Goal: Task Accomplishment & Management: Manage account settings

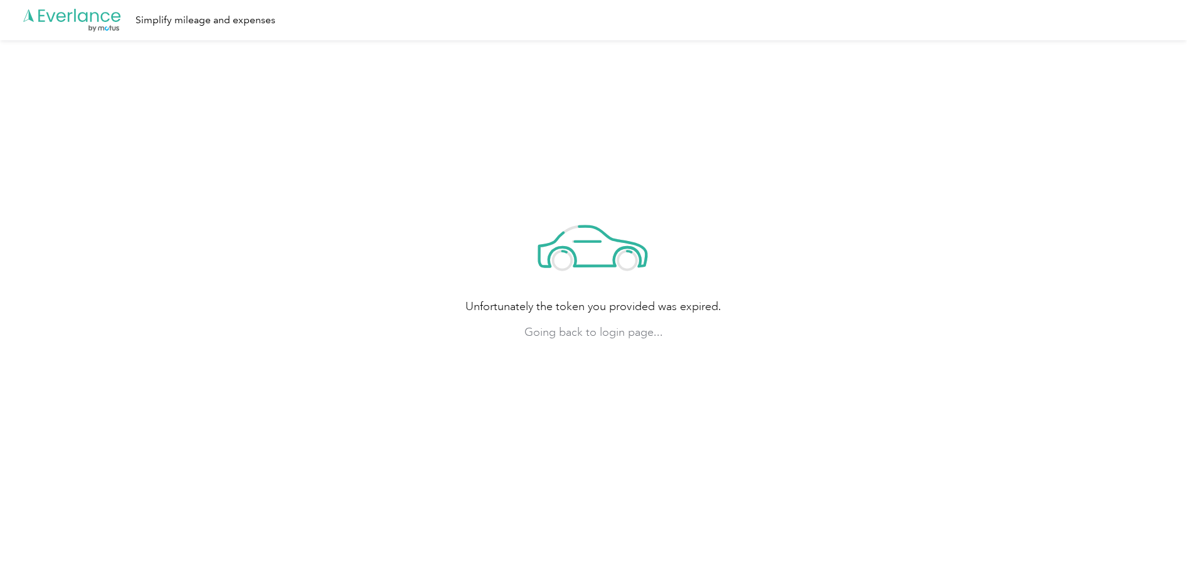
click at [84, 18] on icon ".cls-1 { fill: #00adee; } .cls-2 { fill: #fff; } .cls-3 { fill: #707372; } .cls…" at bounding box center [72, 21] width 100 height 26
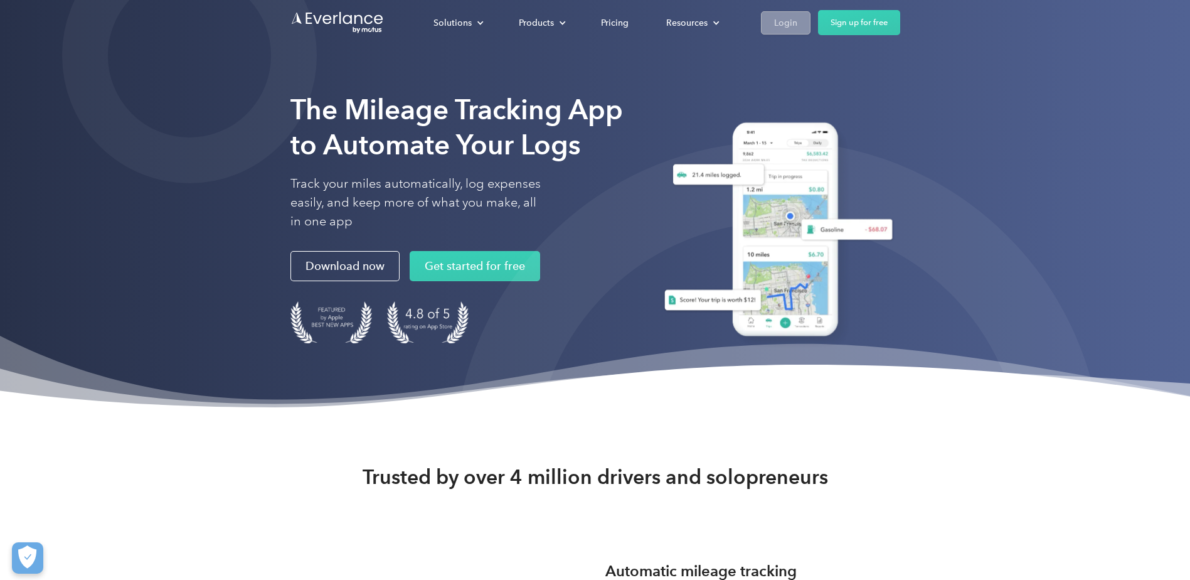
click at [780, 29] on div "Login" at bounding box center [785, 23] width 23 height 16
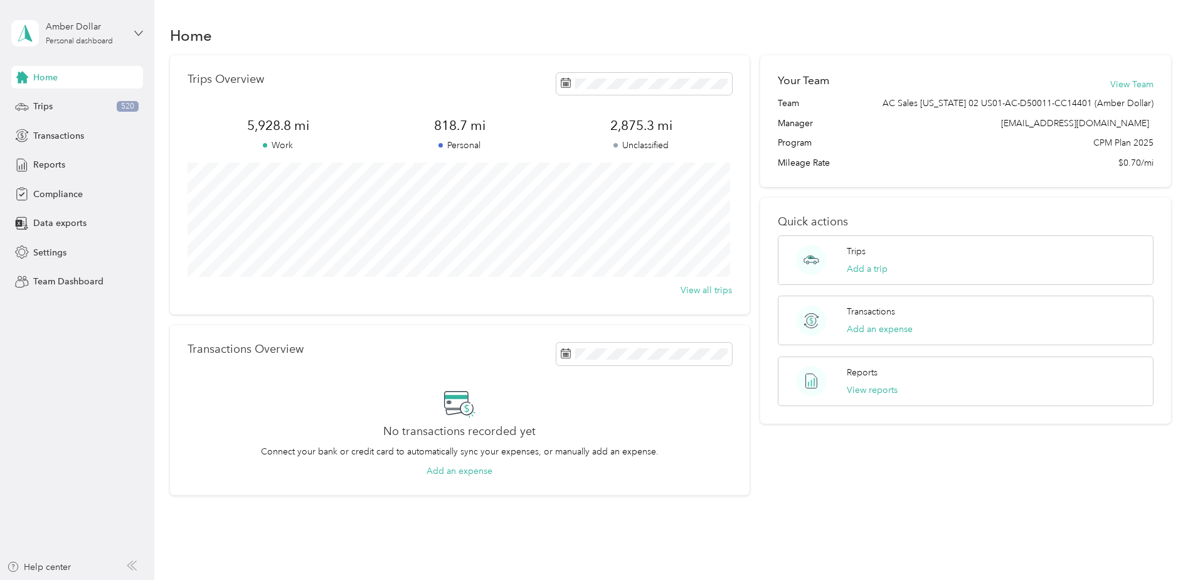
click at [139, 31] on icon at bounding box center [138, 33] width 9 height 9
click at [77, 107] on div "Team dashboard" at bounding box center [143, 103] width 247 height 22
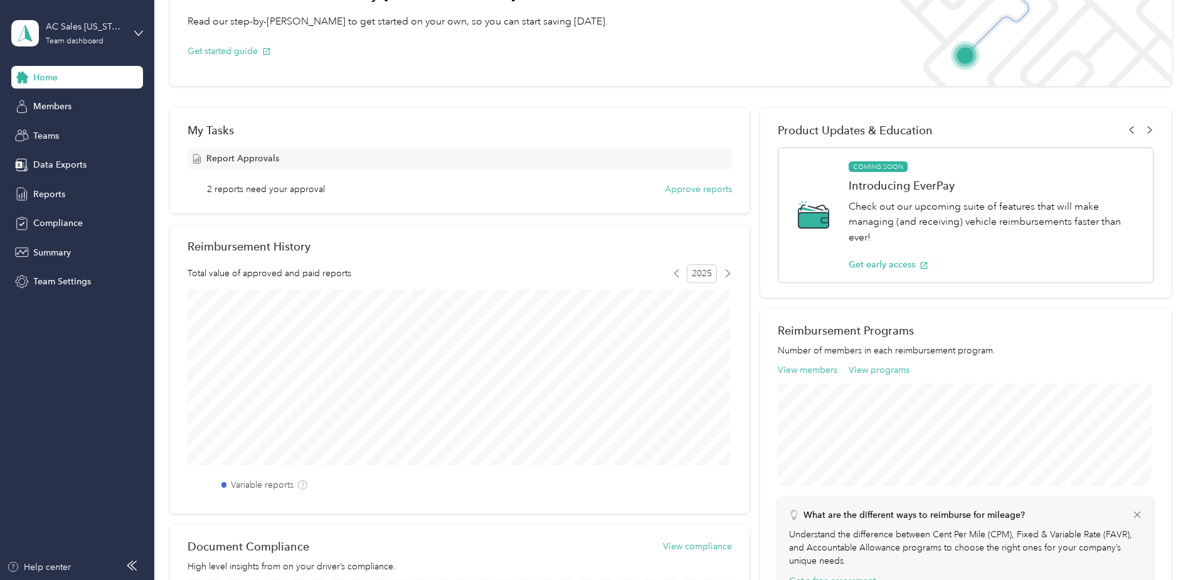
scroll to position [96, 0]
click at [45, 188] on span "Reports" at bounding box center [49, 194] width 32 height 13
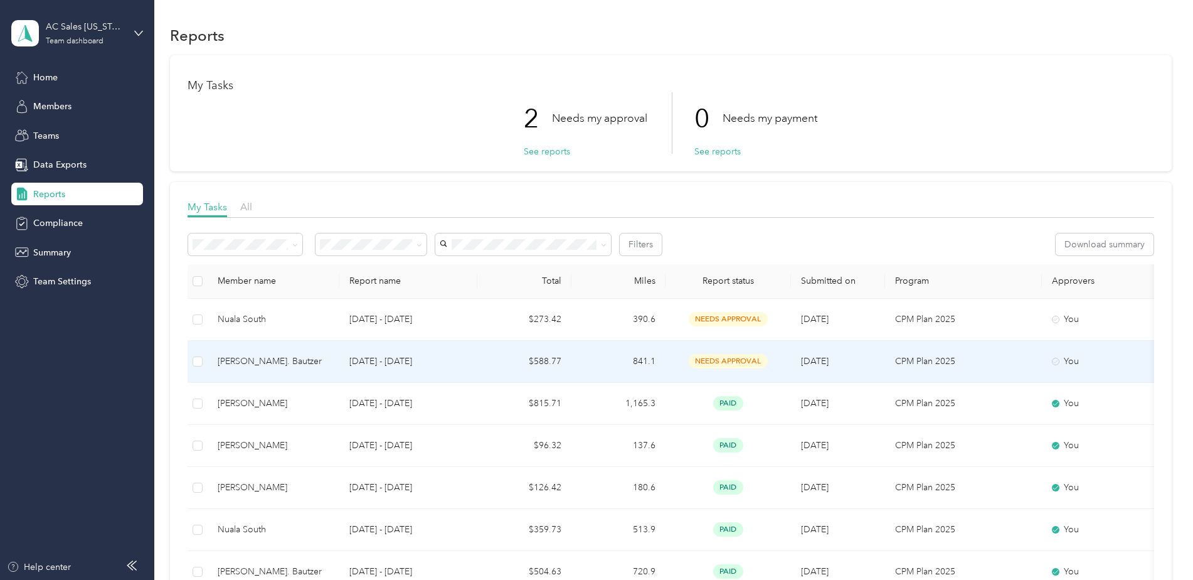
click at [391, 356] on p "Sep 22 - 28, 2025" at bounding box center [408, 361] width 118 height 14
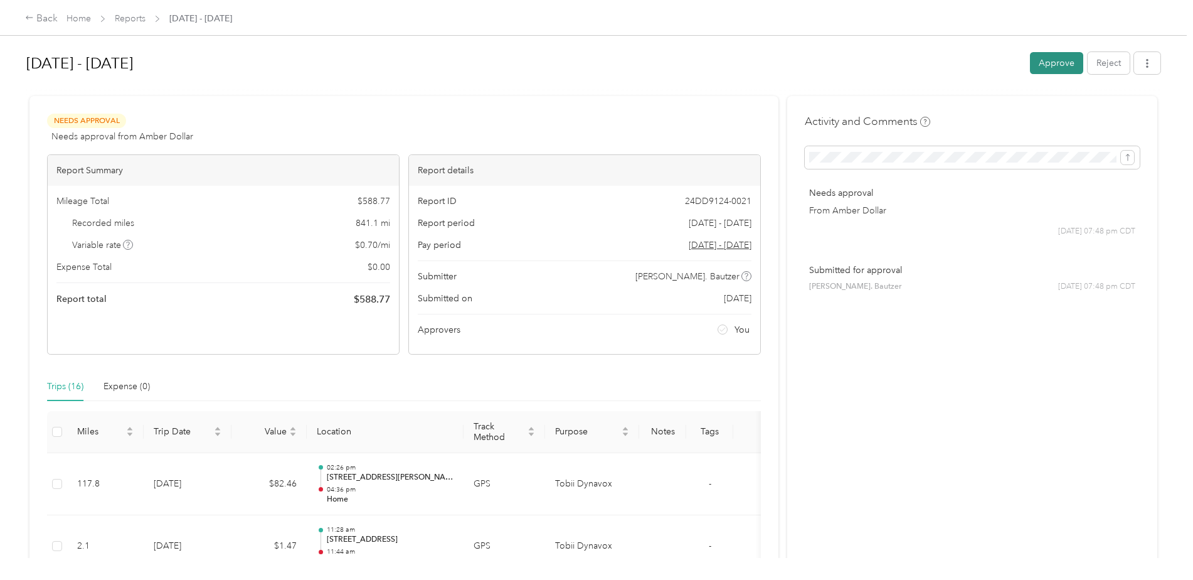
click at [1044, 68] on button "Approve" at bounding box center [1056, 63] width 53 height 22
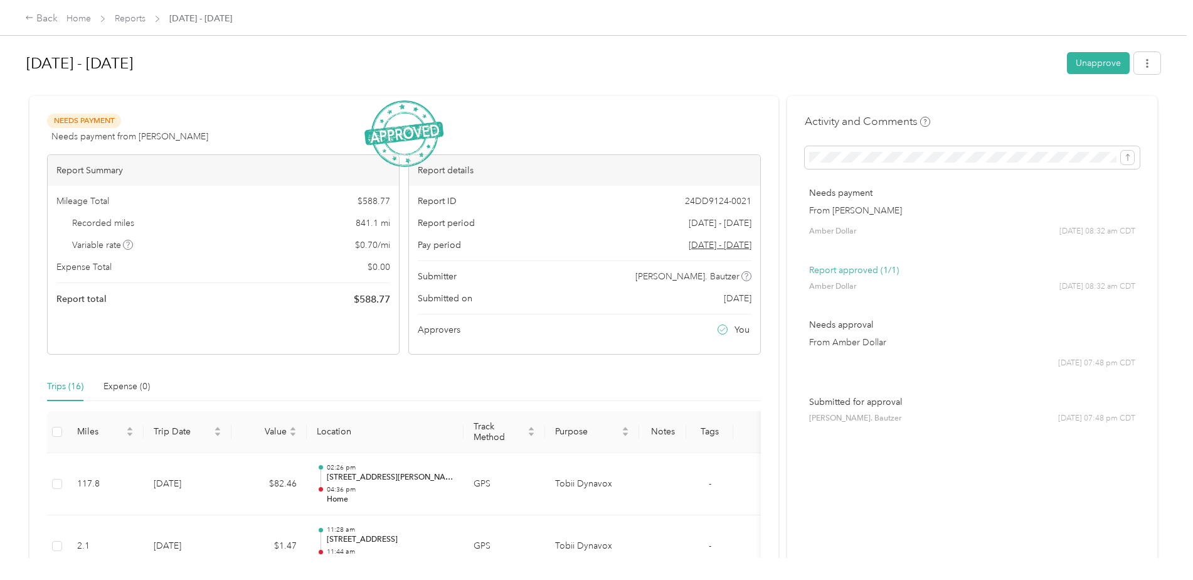
click at [24, 19] on div "Back Home Reports Sep 22 - 28, 2025" at bounding box center [596, 17] width 1193 height 35
click at [35, 19] on div "Back" at bounding box center [41, 18] width 33 height 15
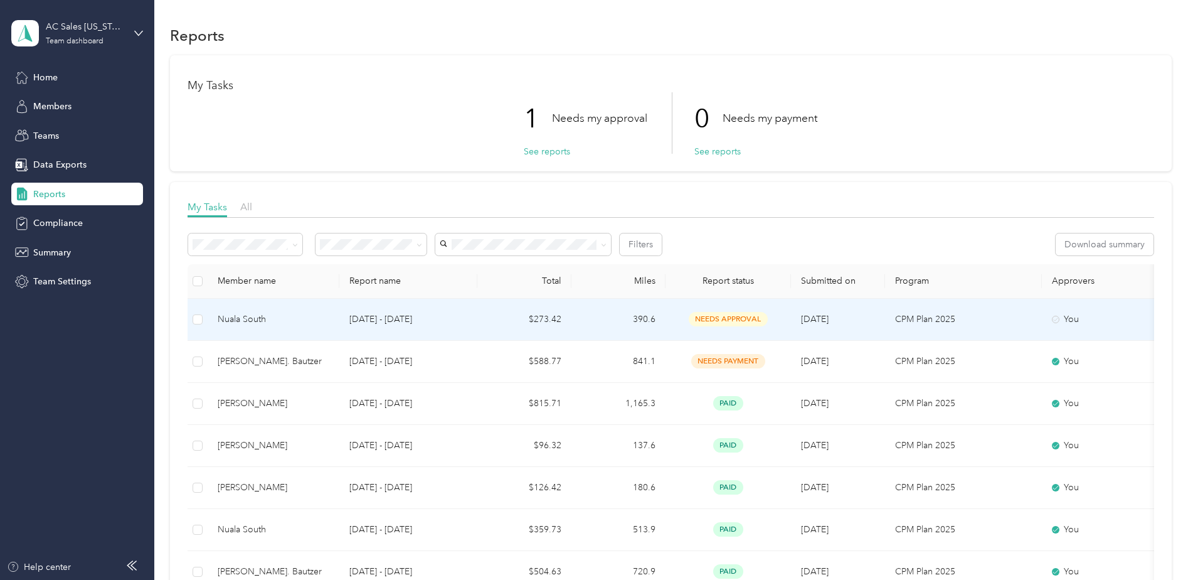
click at [713, 319] on span "needs approval" at bounding box center [728, 319] width 79 height 14
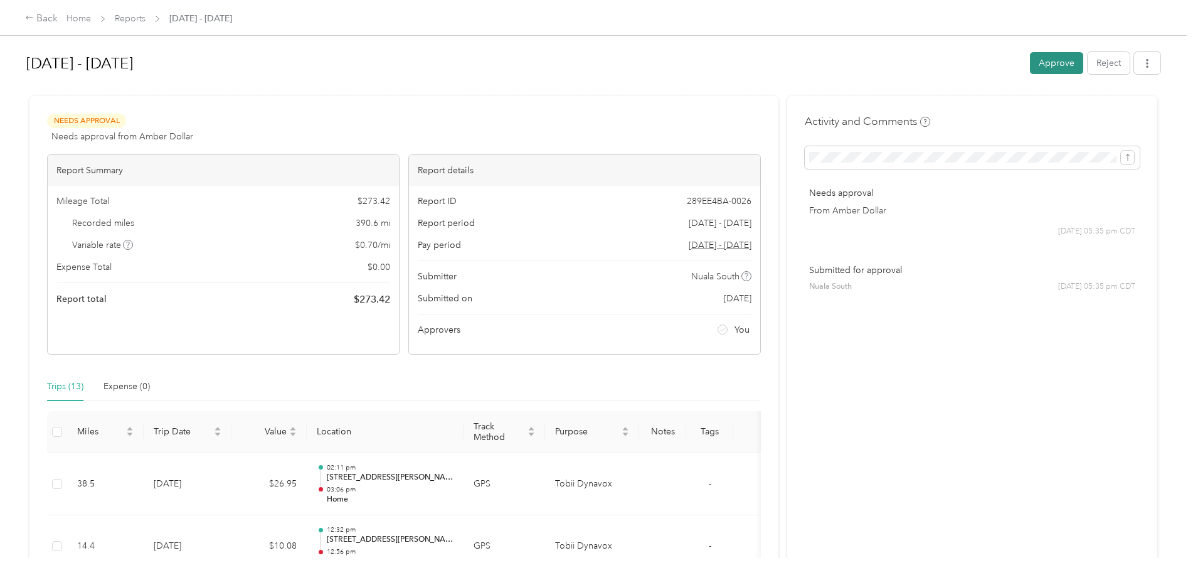
click at [1048, 67] on button "Approve" at bounding box center [1056, 63] width 53 height 22
